Goal: Navigation & Orientation: Find specific page/section

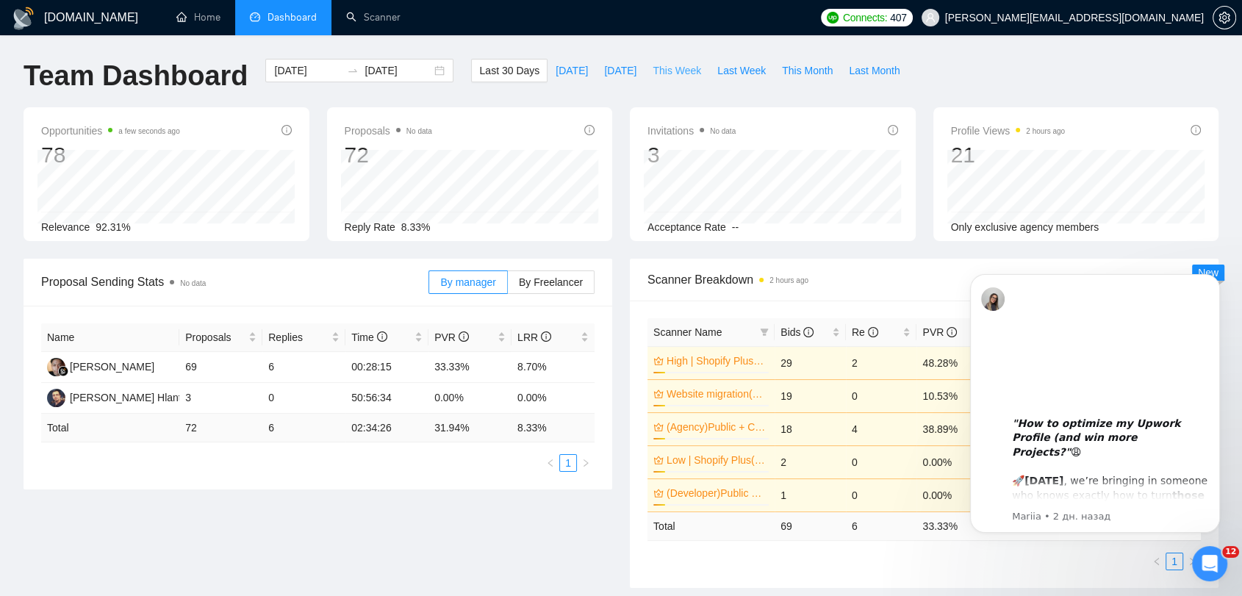
click at [664, 75] on span "This Week" at bounding box center [677, 70] width 49 height 16
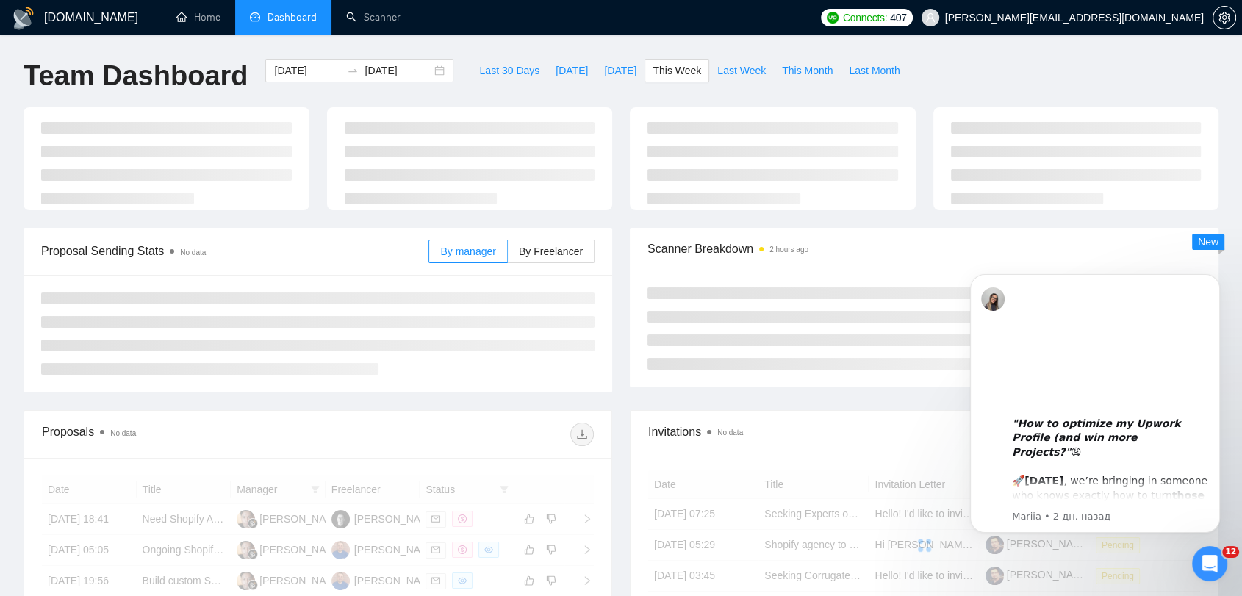
type input "[DATE]"
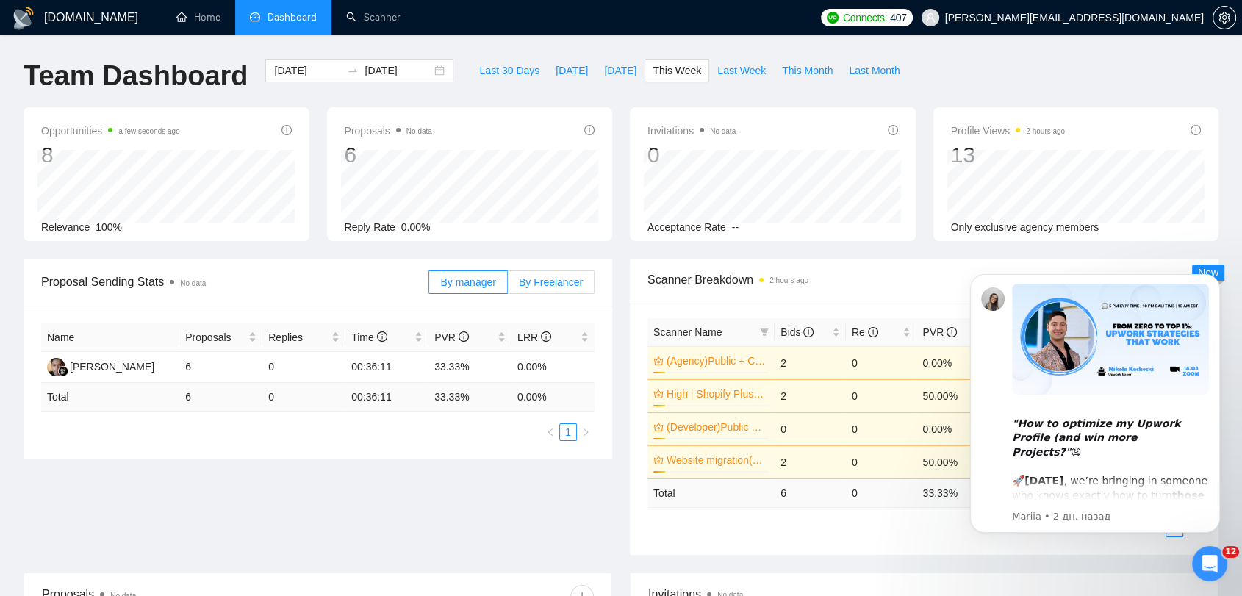
click at [567, 276] on span "By Freelancer" at bounding box center [551, 282] width 64 height 12
click at [508, 286] on input "By Freelancer" at bounding box center [508, 286] width 0 height 0
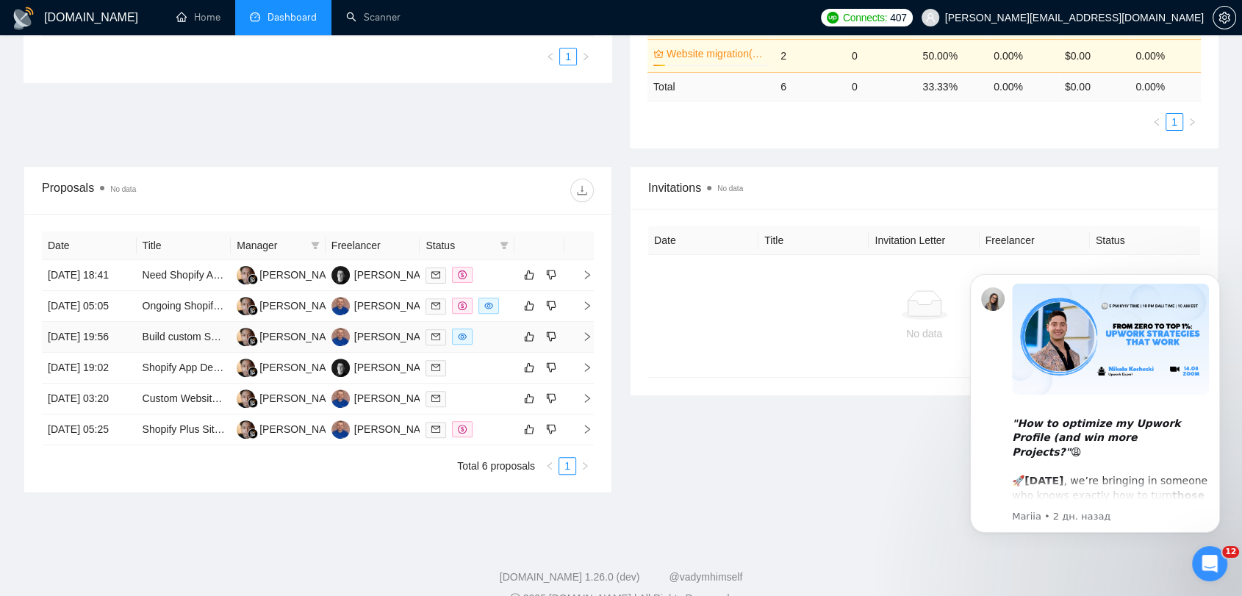
scroll to position [408, 0]
click at [1202, 574] on div "Открыть службу сообщений Intercom" at bounding box center [1209, 563] width 49 height 49
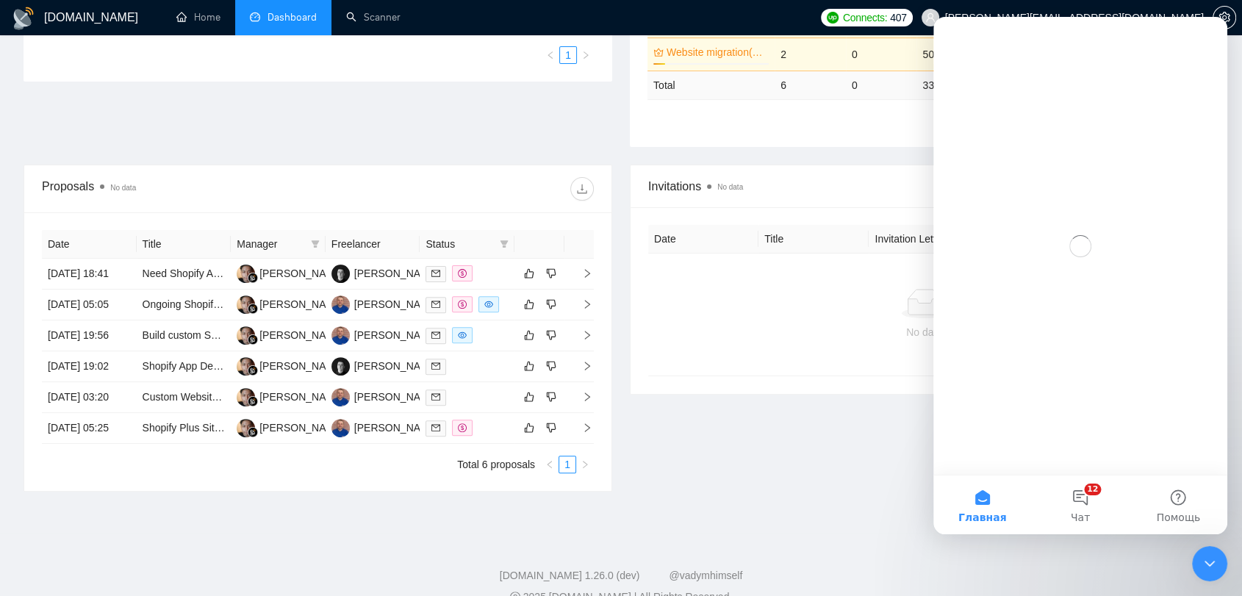
scroll to position [0, 0]
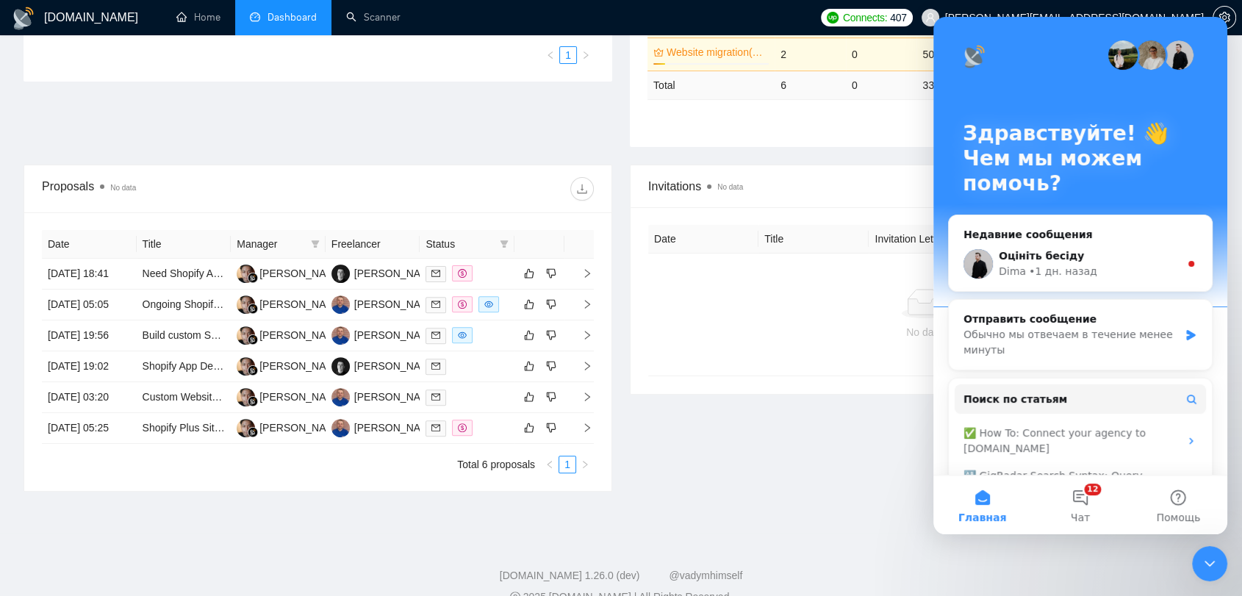
click at [1202, 555] on icon "Закрыть службу сообщений Intercom" at bounding box center [1210, 564] width 18 height 18
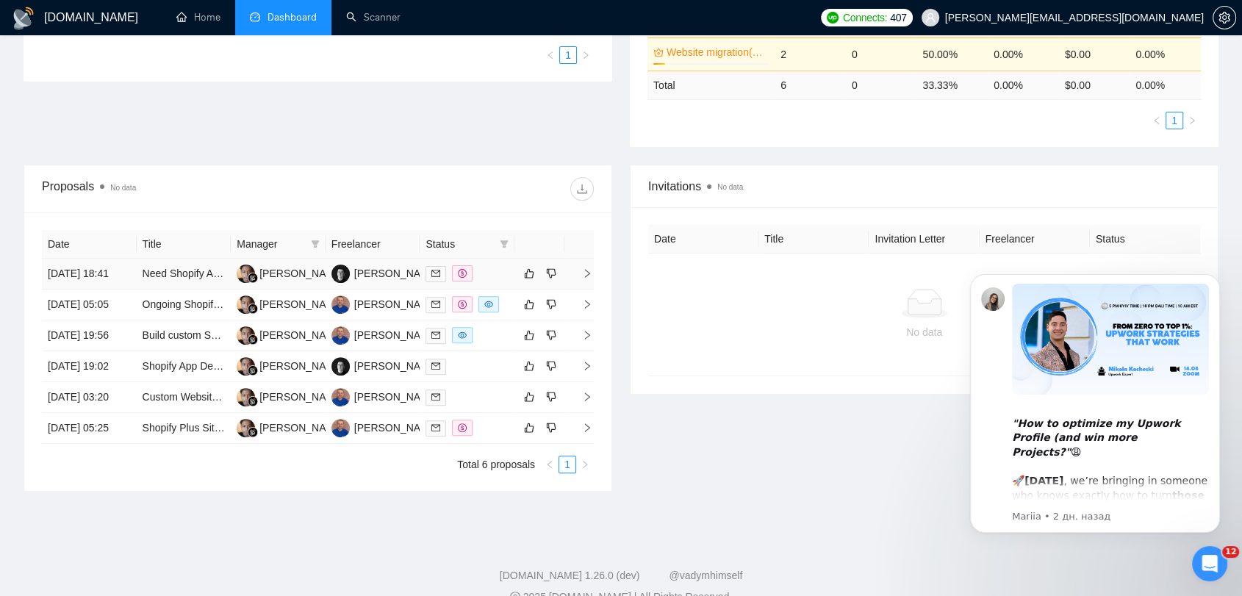
click at [204, 287] on td "Need Shopify App Development Help!" at bounding box center [184, 274] width 95 height 31
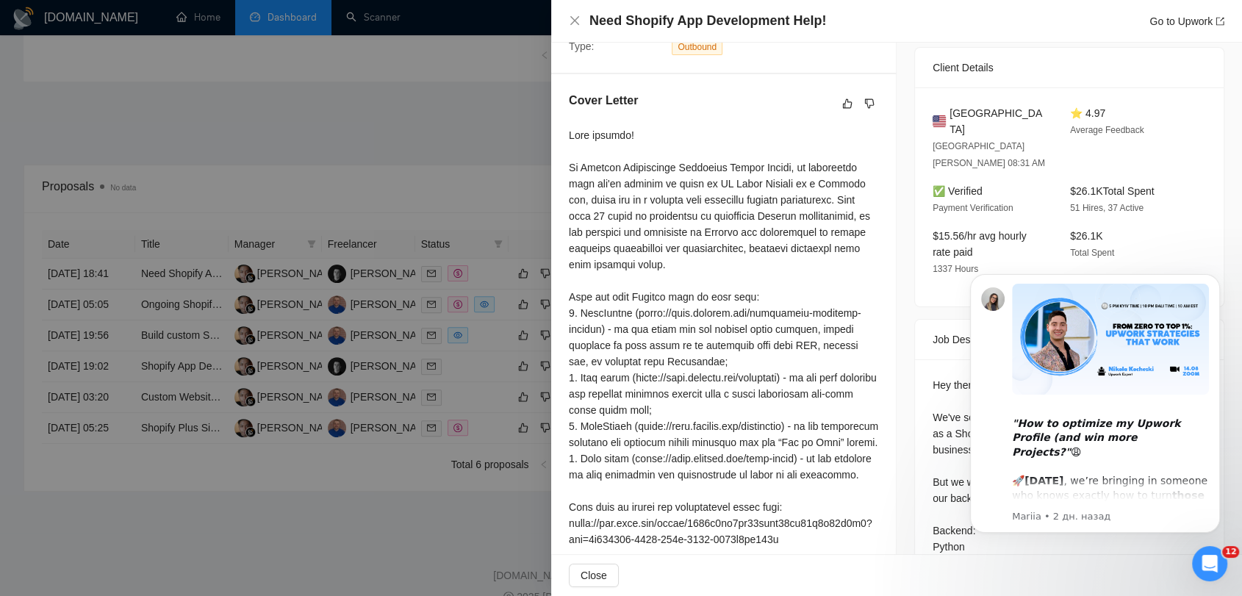
scroll to position [408, 0]
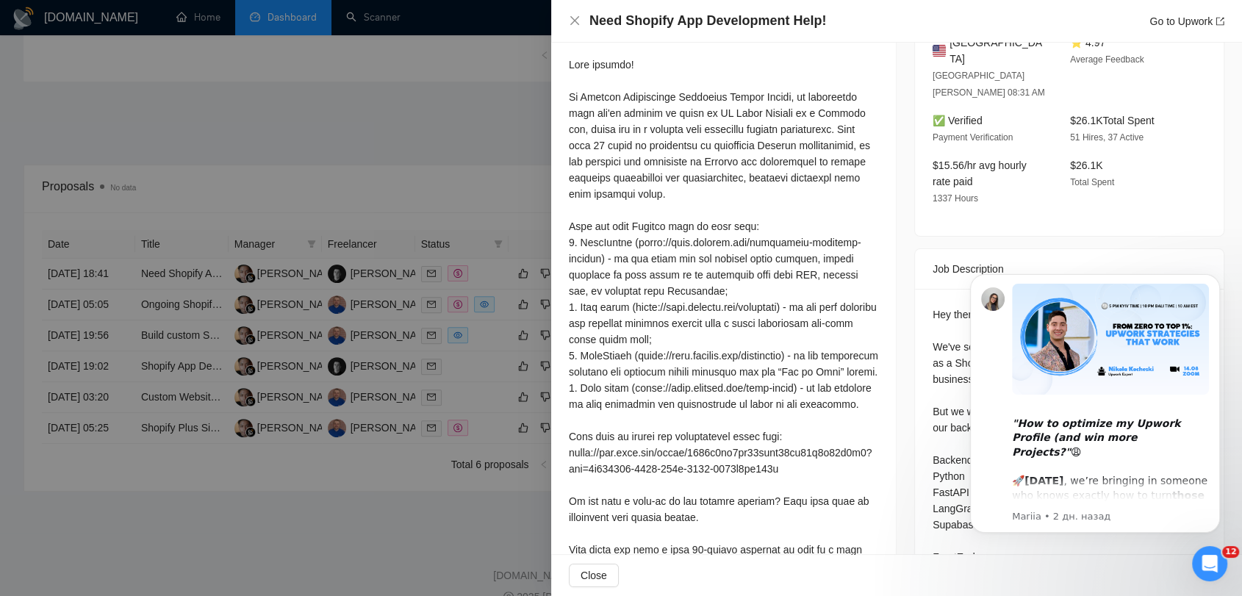
click at [1216, 564] on icon "Открыть службу сообщений Intercom" at bounding box center [1210, 564] width 24 height 24
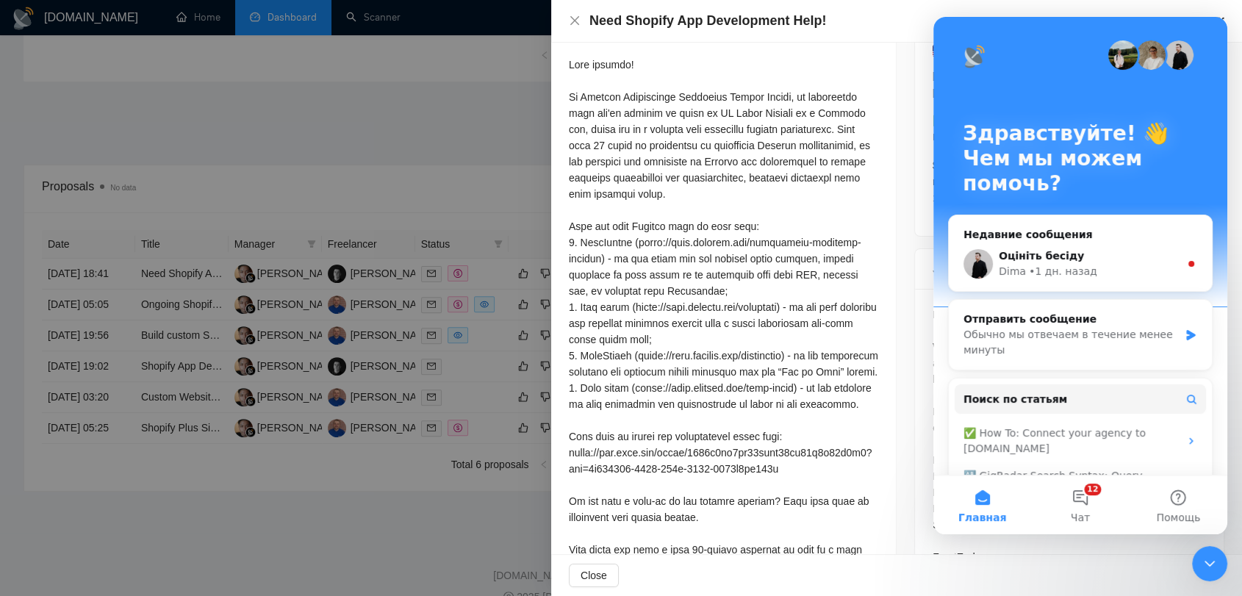
click at [1216, 564] on icon "Закрыть службу сообщений Intercom" at bounding box center [1210, 564] width 18 height 18
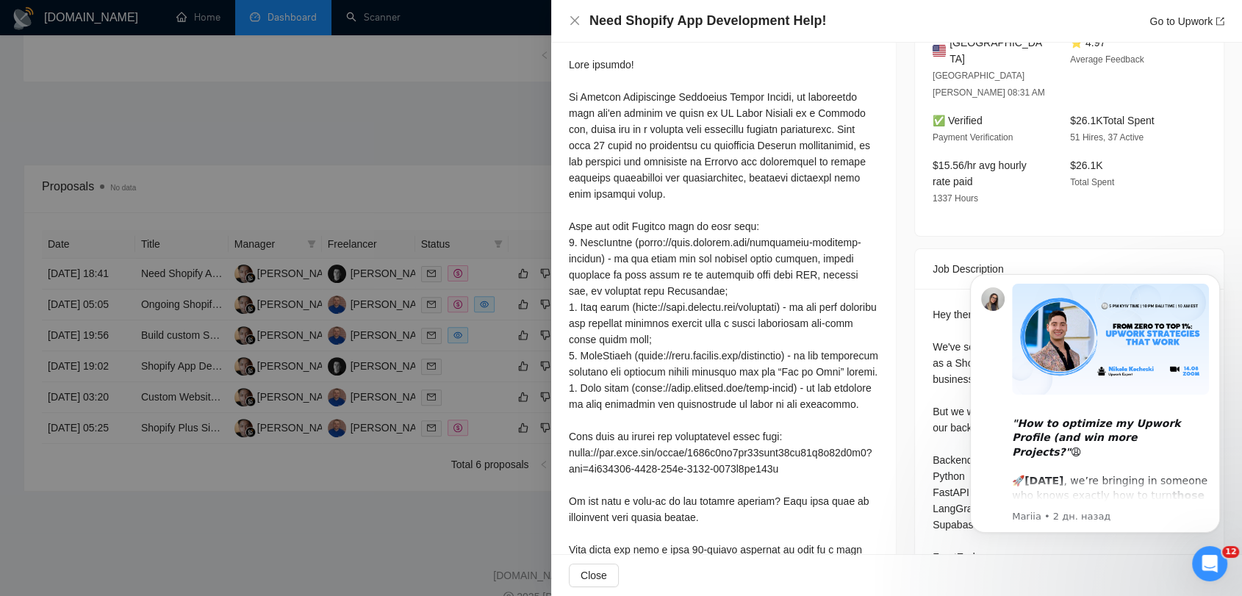
scroll to position [0, 0]
click at [1218, 273] on button "Dismiss notification" at bounding box center [1215, 278] width 19 height 19
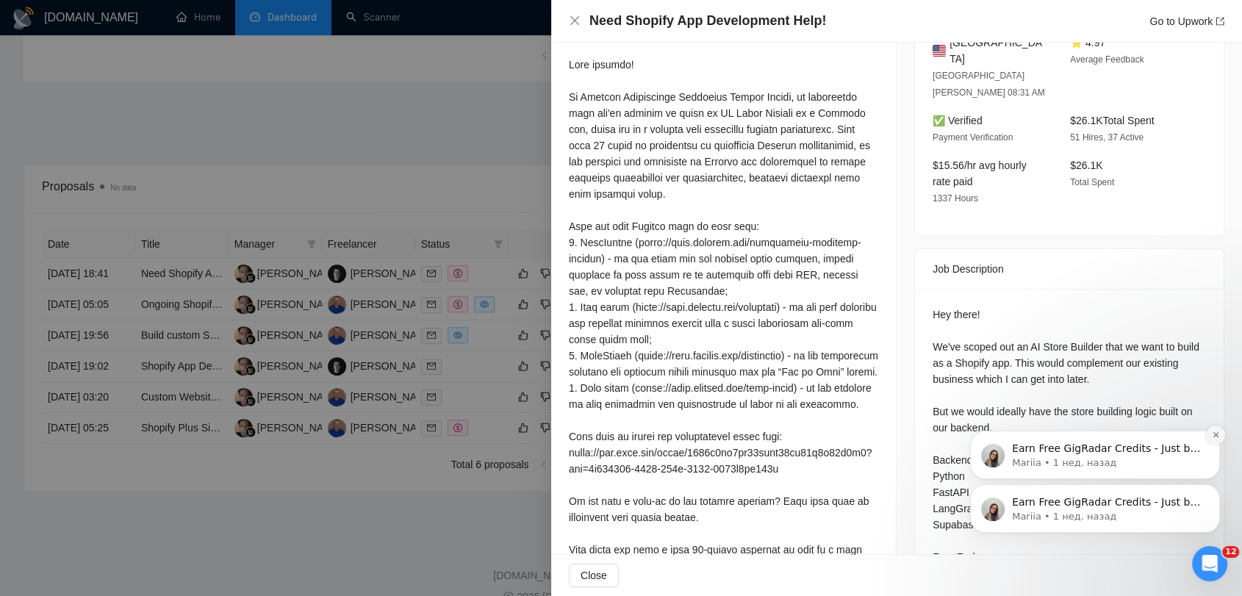
click at [1212, 436] on icon "Dismiss notification" at bounding box center [1216, 435] width 8 height 8
click at [1212, 493] on button "Dismiss notification" at bounding box center [1215, 488] width 19 height 19
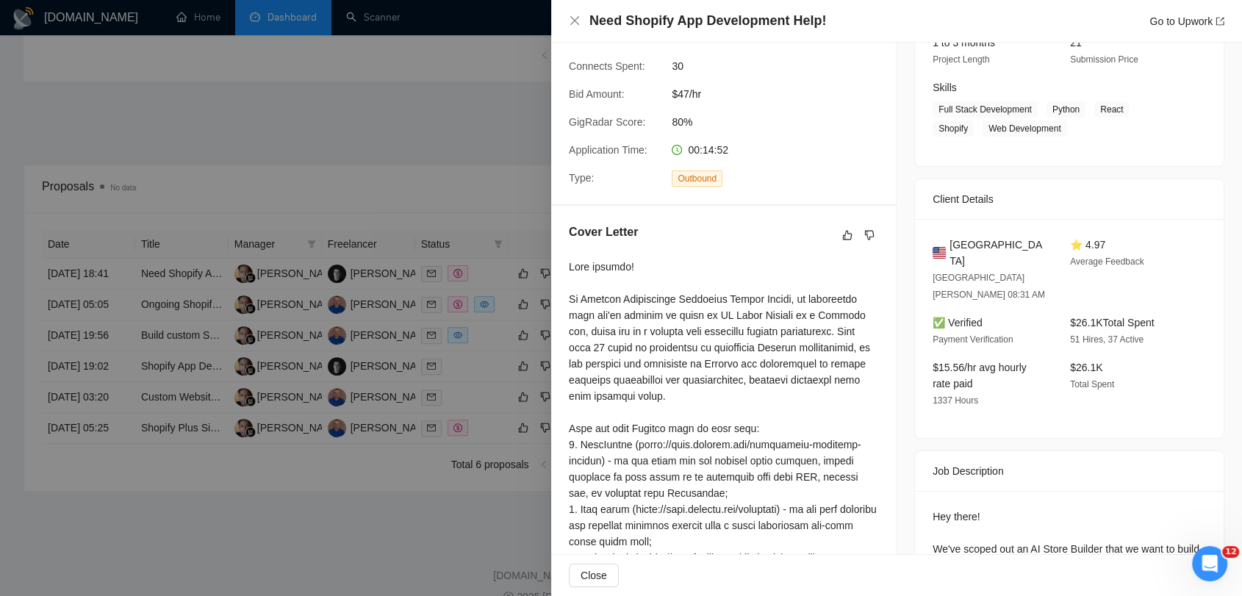
scroll to position [82, 0]
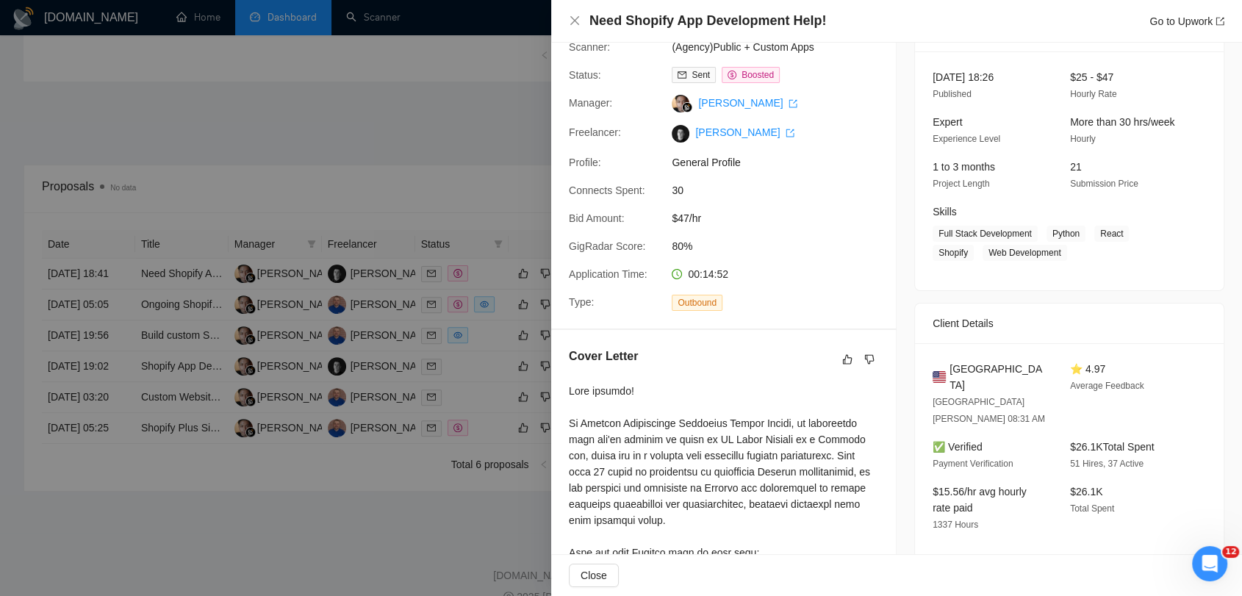
click at [300, 111] on div at bounding box center [621, 298] width 1242 height 596
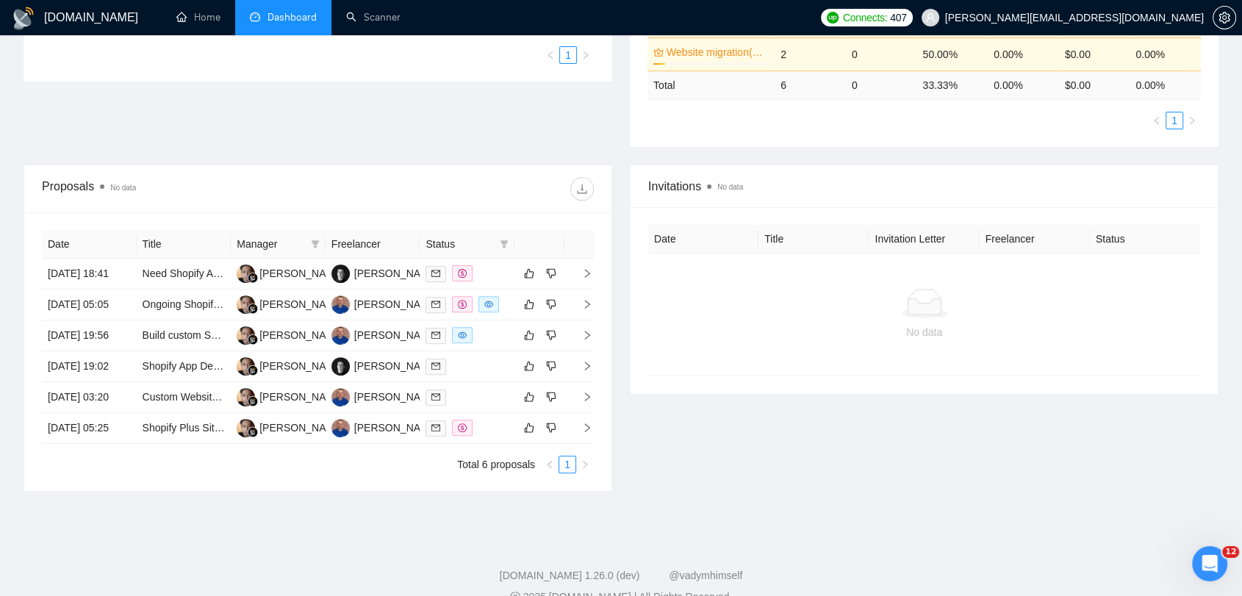
click at [362, 46] on ul "1" at bounding box center [317, 55] width 553 height 18
click at [347, 18] on link "Scanner" at bounding box center [373, 17] width 54 height 12
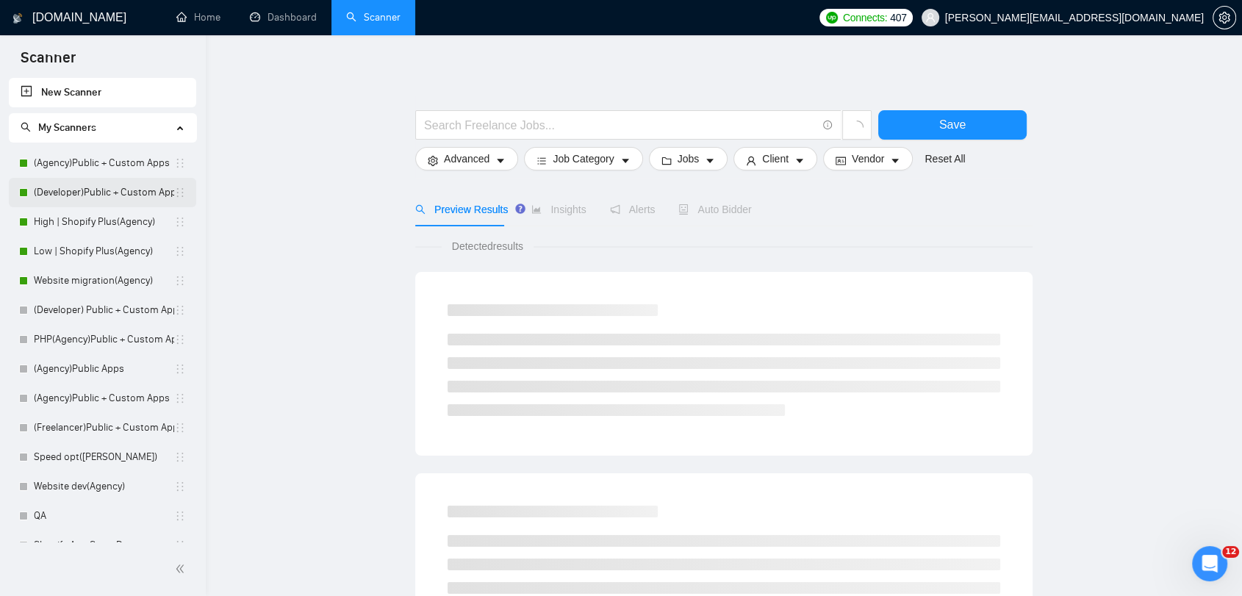
click at [123, 184] on link "(Developer)Public + Custom Apps" at bounding box center [104, 192] width 140 height 29
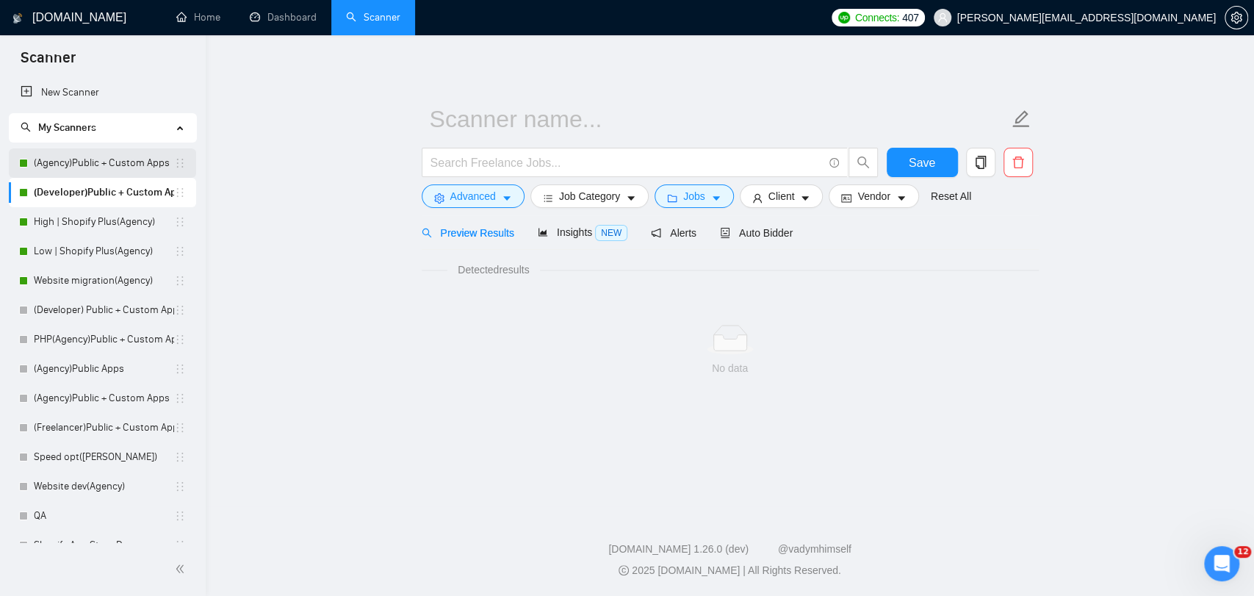
click at [134, 157] on link "(Agency)Public + Custom Apps" at bounding box center [104, 162] width 140 height 29
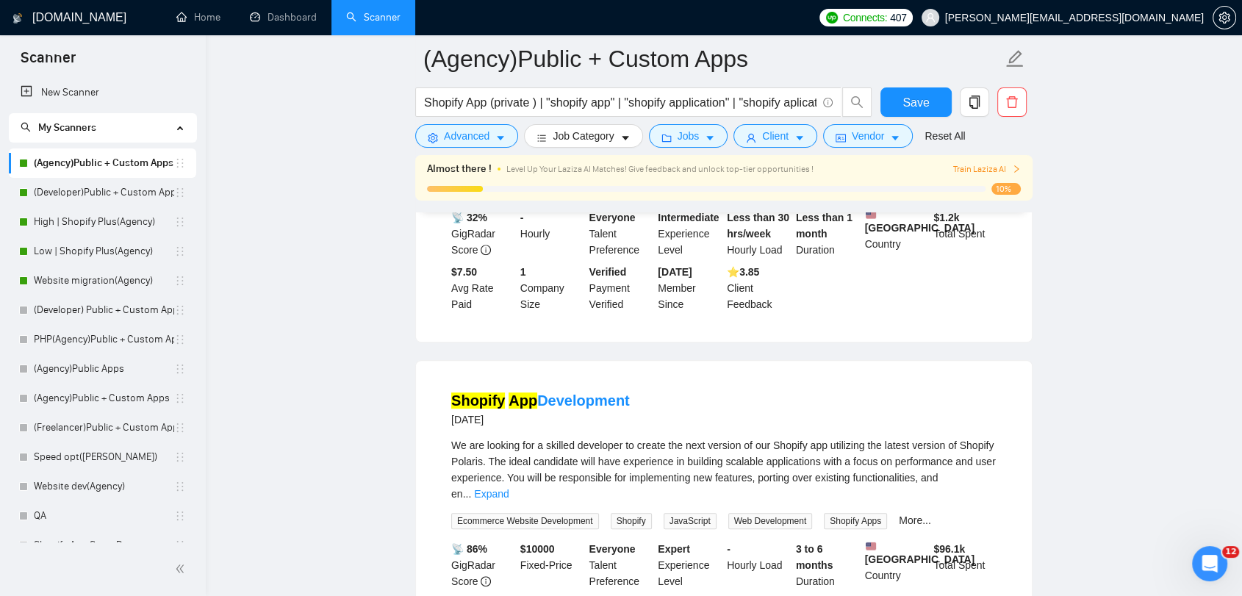
scroll to position [408, 0]
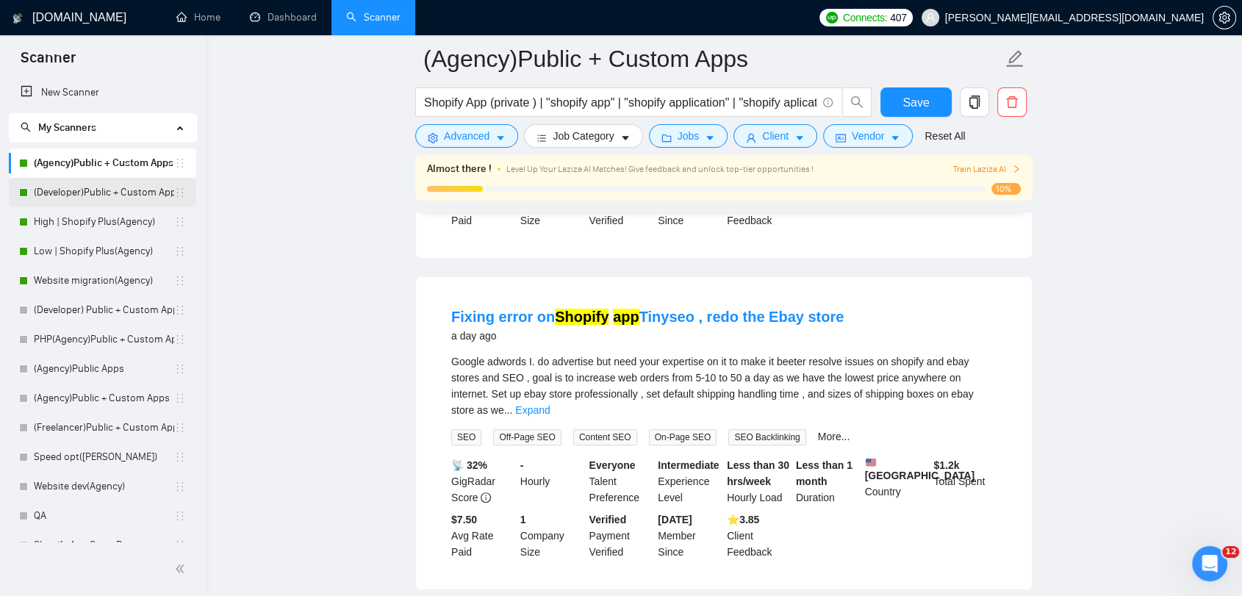
click at [122, 188] on link "(Developer)Public + Custom Apps" at bounding box center [104, 192] width 140 height 29
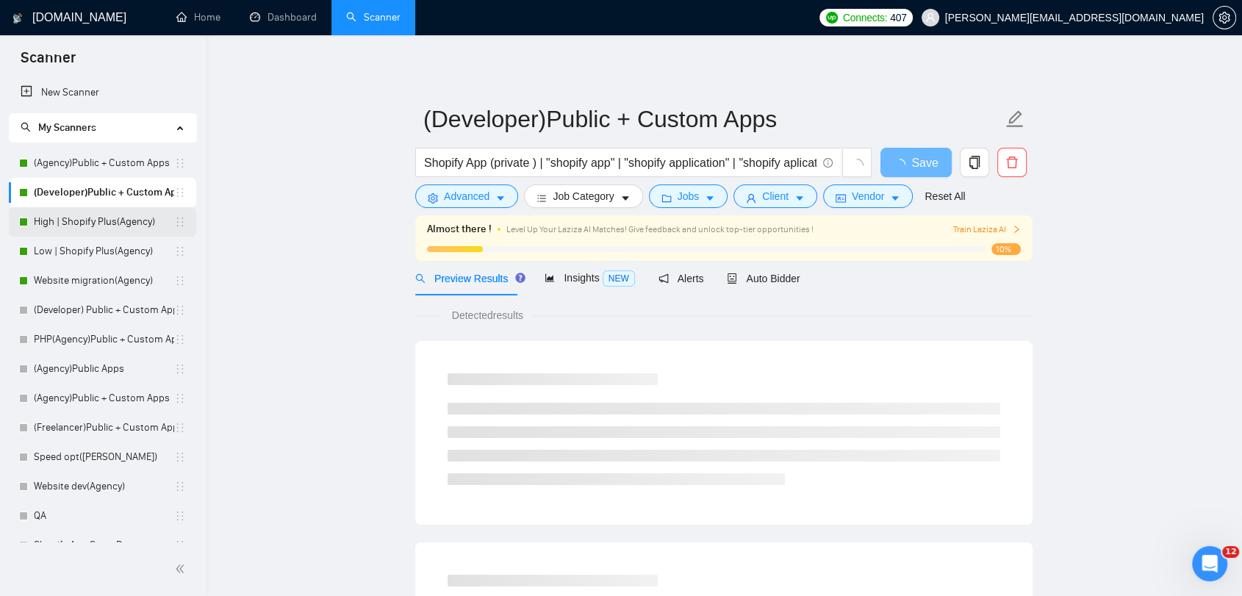
click at [119, 220] on link "High | Shopify Plus(Agency)" at bounding box center [104, 221] width 140 height 29
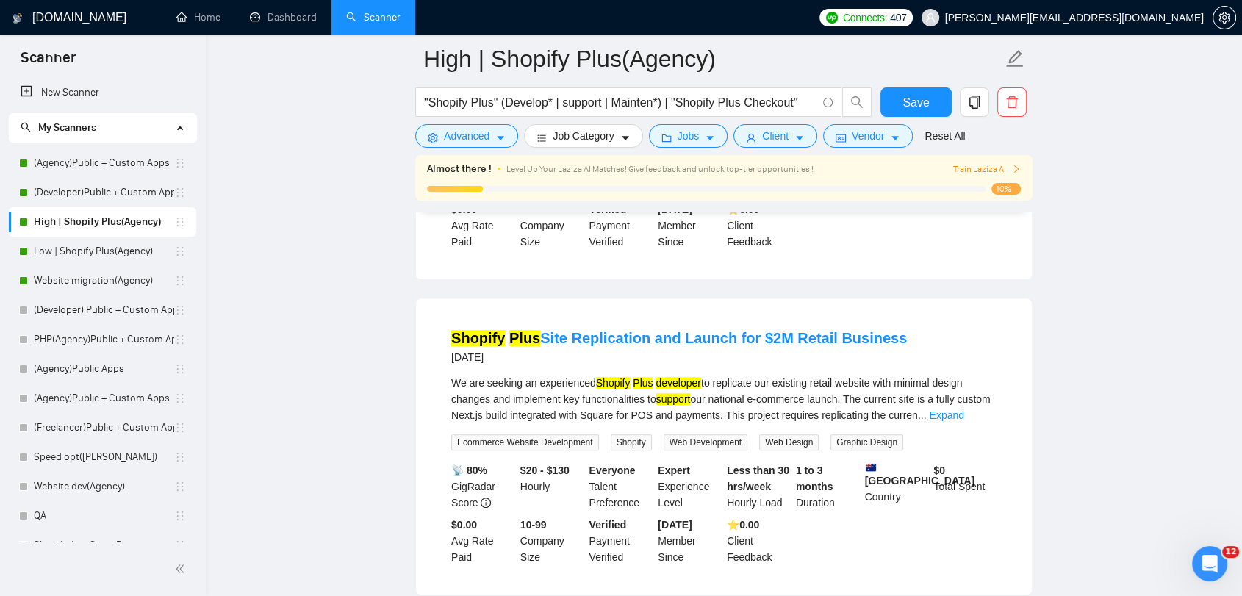
scroll to position [735, 0]
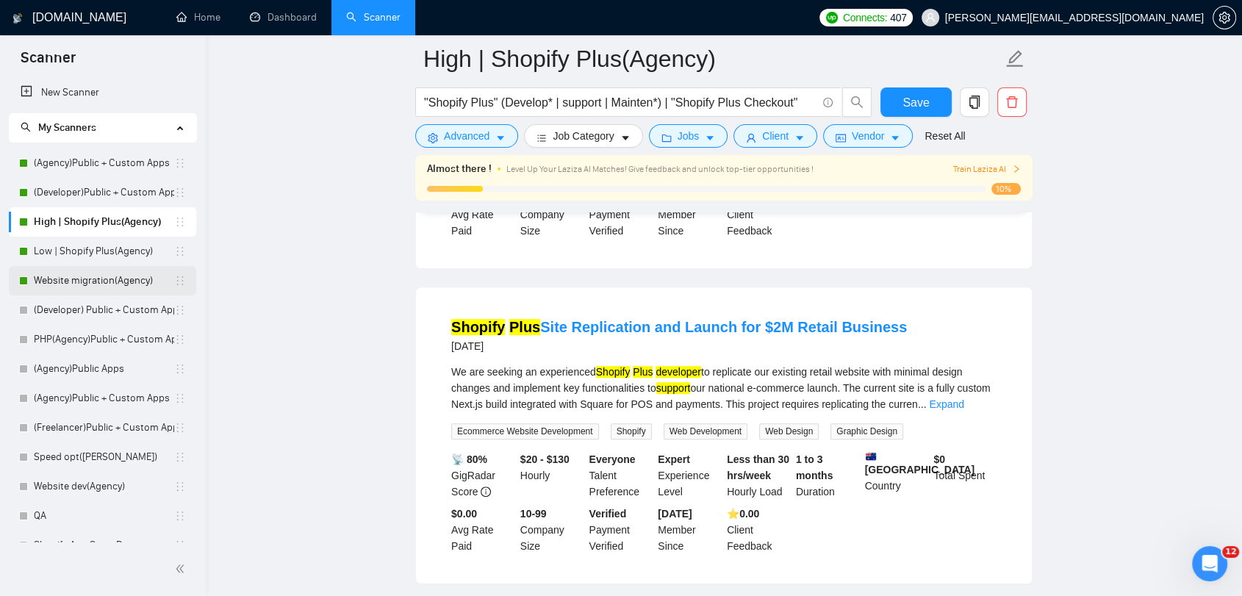
click at [107, 274] on link "Website migration(Agency)" at bounding box center [104, 280] width 140 height 29
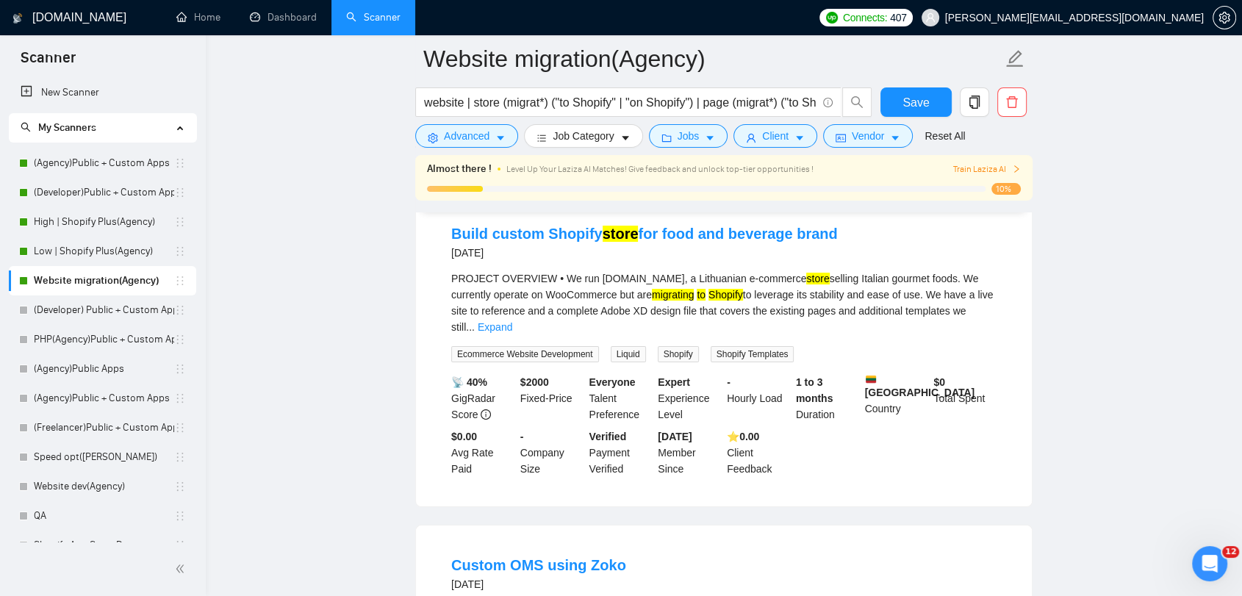
scroll to position [408, 0]
